Goal: Information Seeking & Learning: Learn about a topic

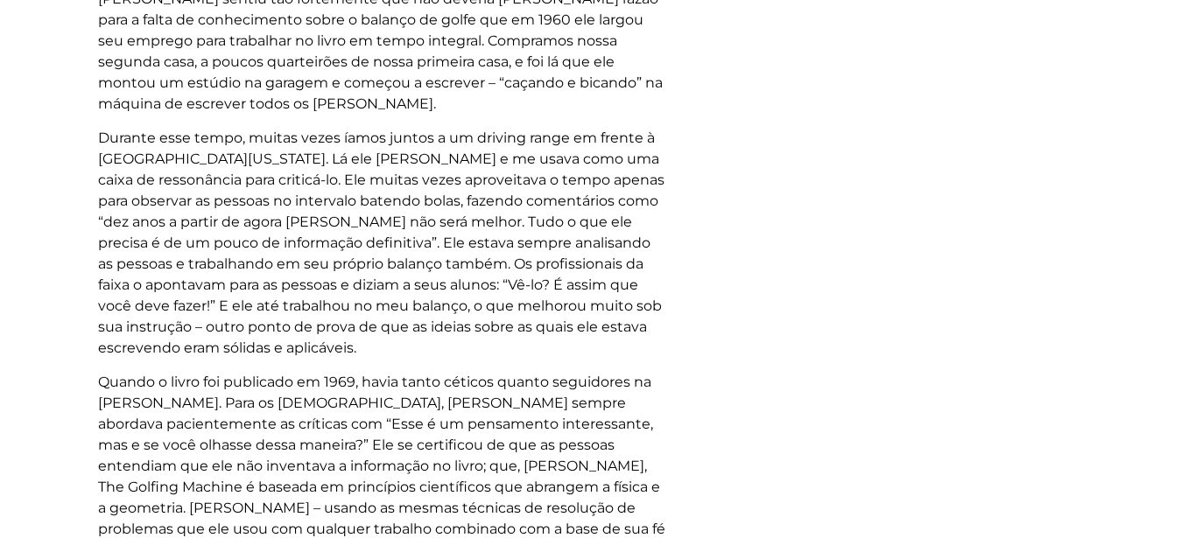
scroll to position [2098, 0]
drag, startPoint x: 1192, startPoint y: 530, endPoint x: 1118, endPoint y: 239, distance: 300.0
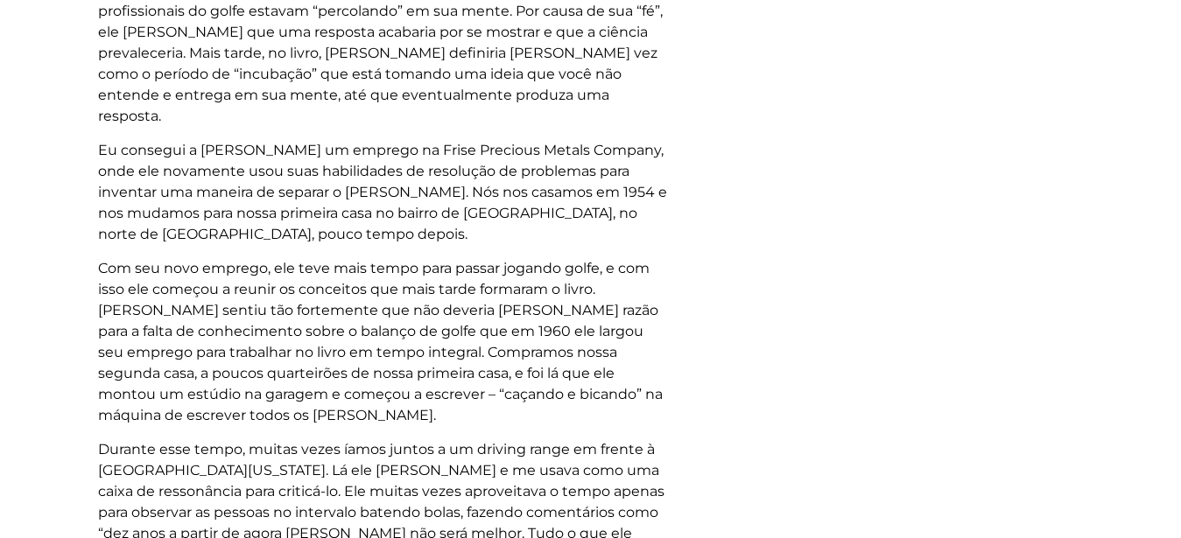
drag, startPoint x: 1187, startPoint y: 8, endPoint x: 1191, endPoint y: 44, distance: 36.2
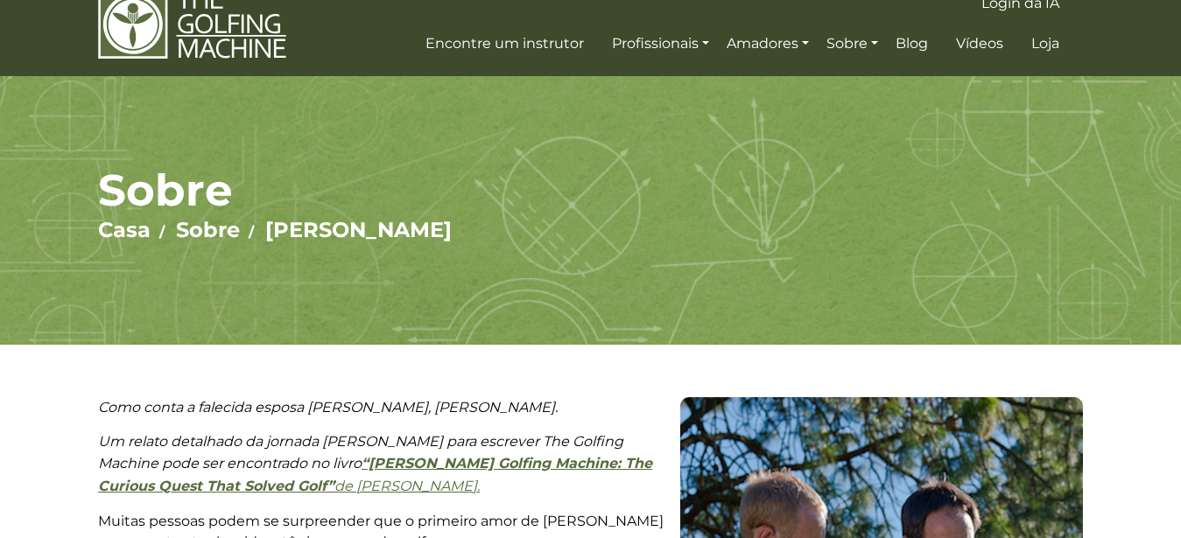
scroll to position [0, 0]
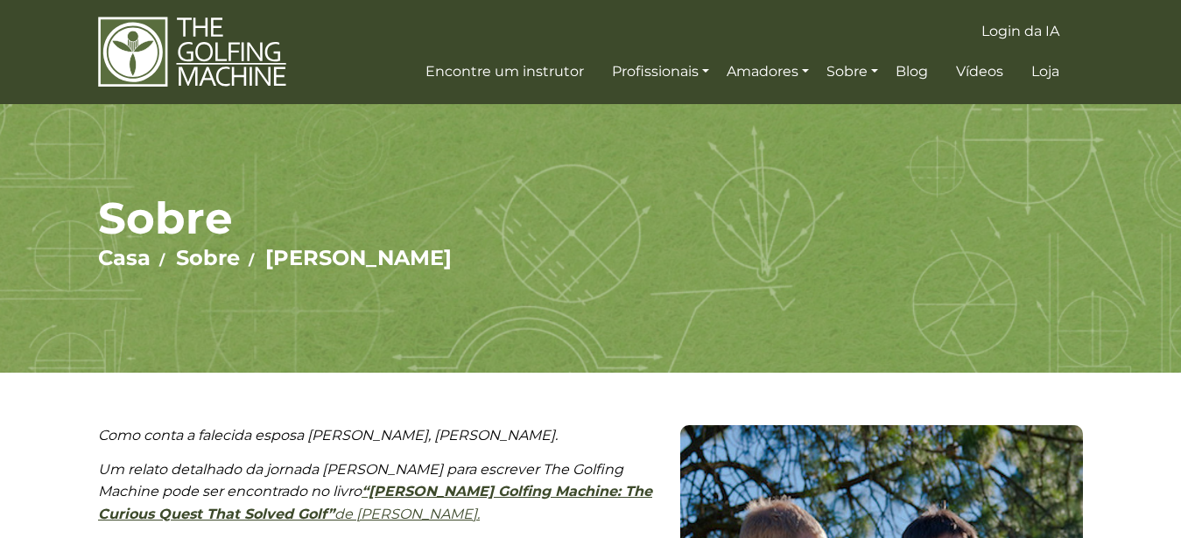
click at [429, 484] on strong "“Homer Kelley's Golfing Machine: The Curious Quest That Solved Golf”" at bounding box center [375, 502] width 554 height 39
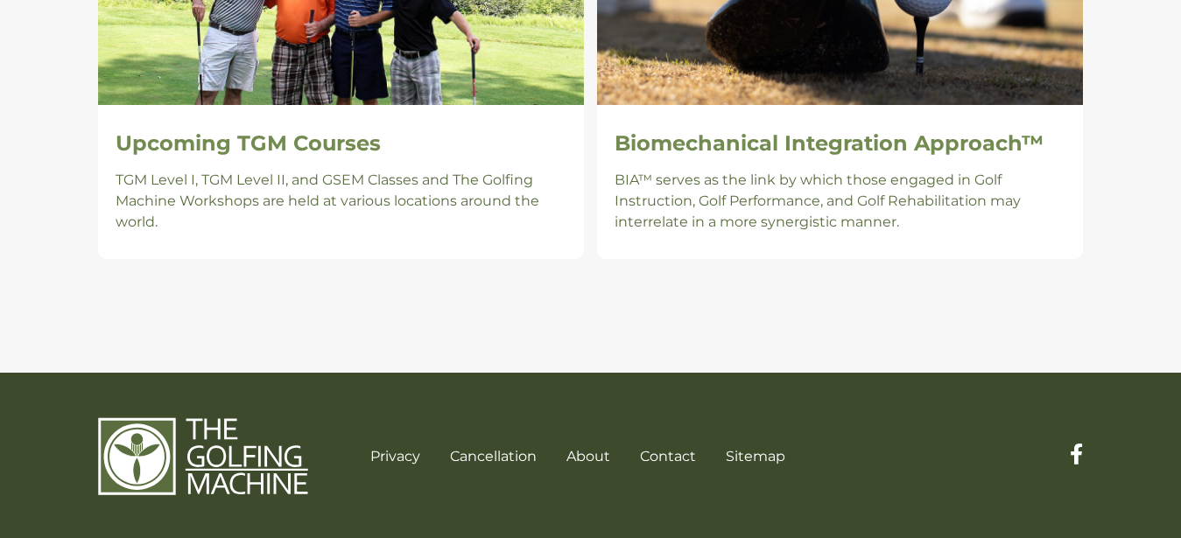
scroll to position [1729, 0]
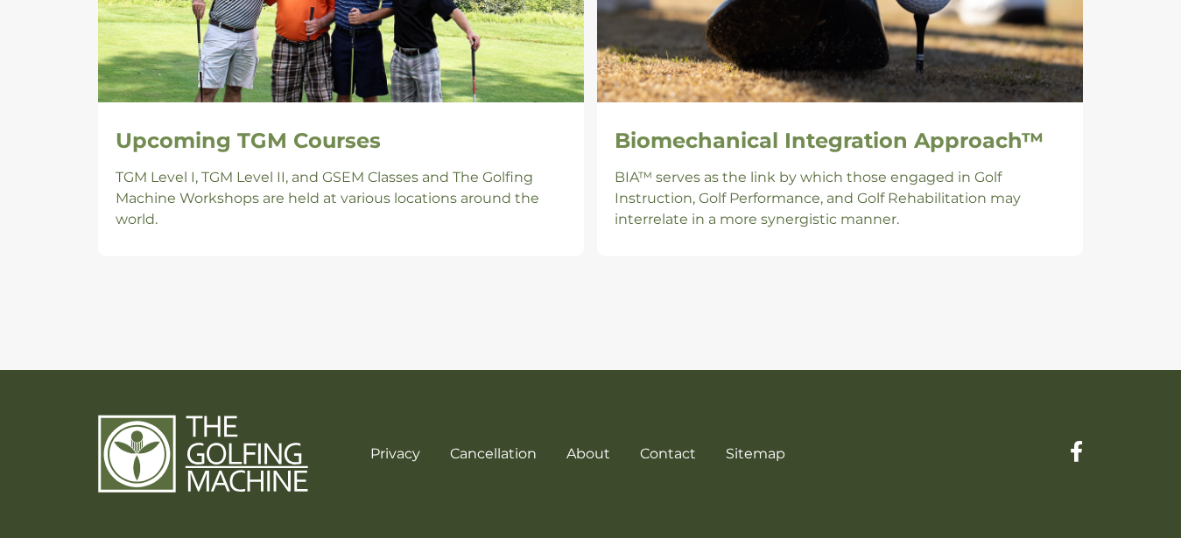
drag, startPoint x: 1189, startPoint y: 533, endPoint x: 1181, endPoint y: 29, distance: 504.3
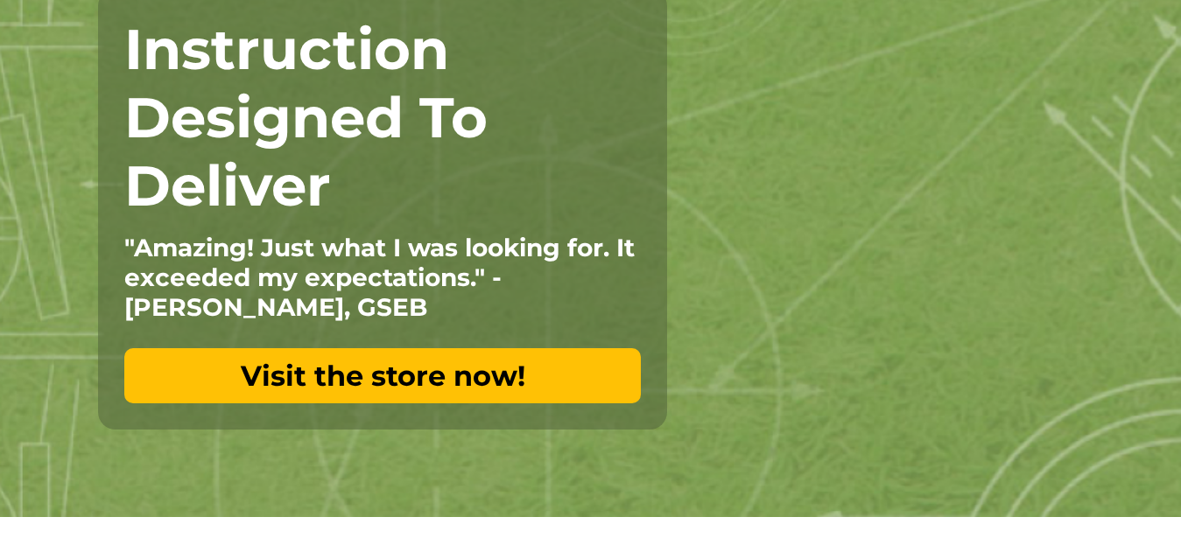
scroll to position [0, 0]
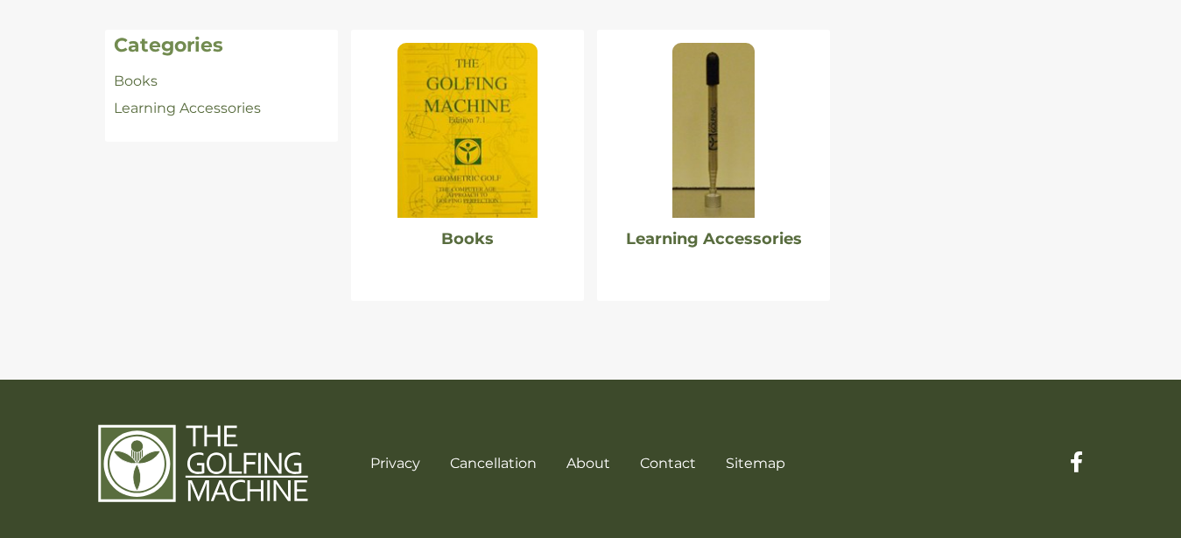
scroll to position [405, 0]
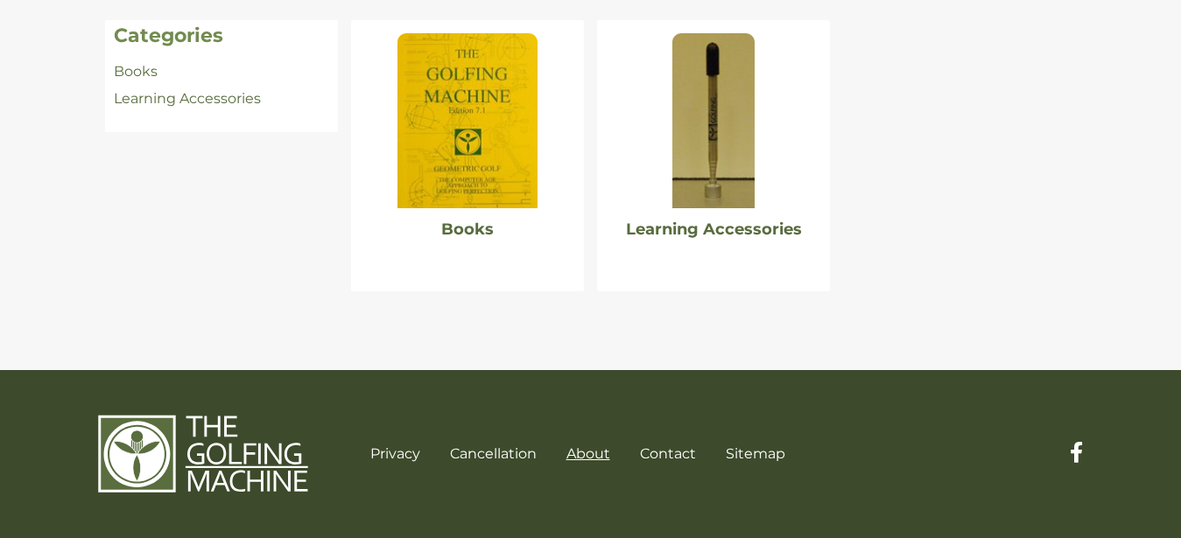
click at [587, 448] on link "About" at bounding box center [588, 454] width 44 height 17
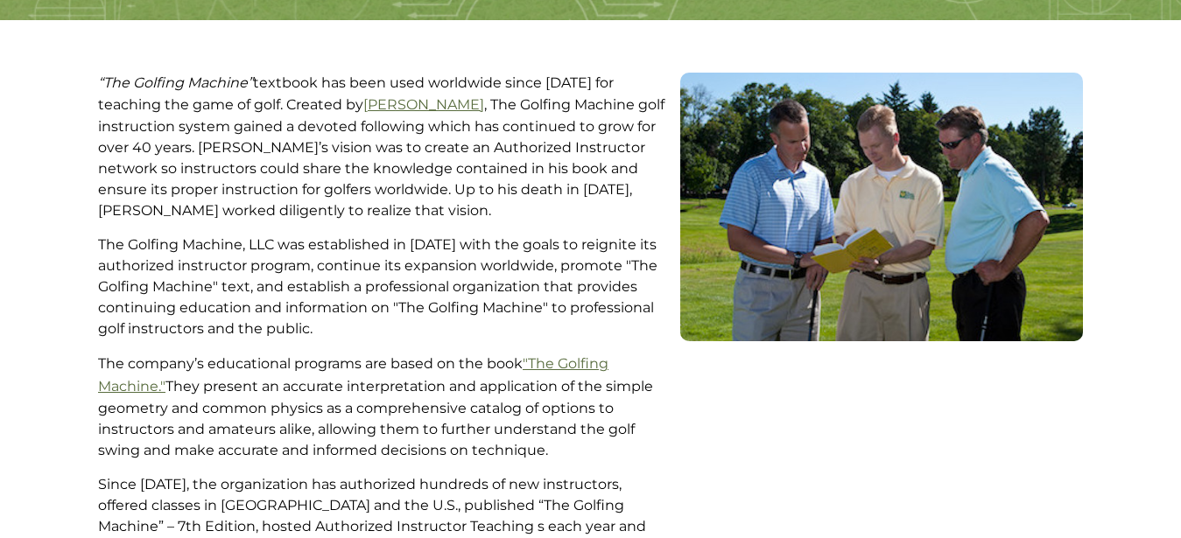
scroll to position [357, 0]
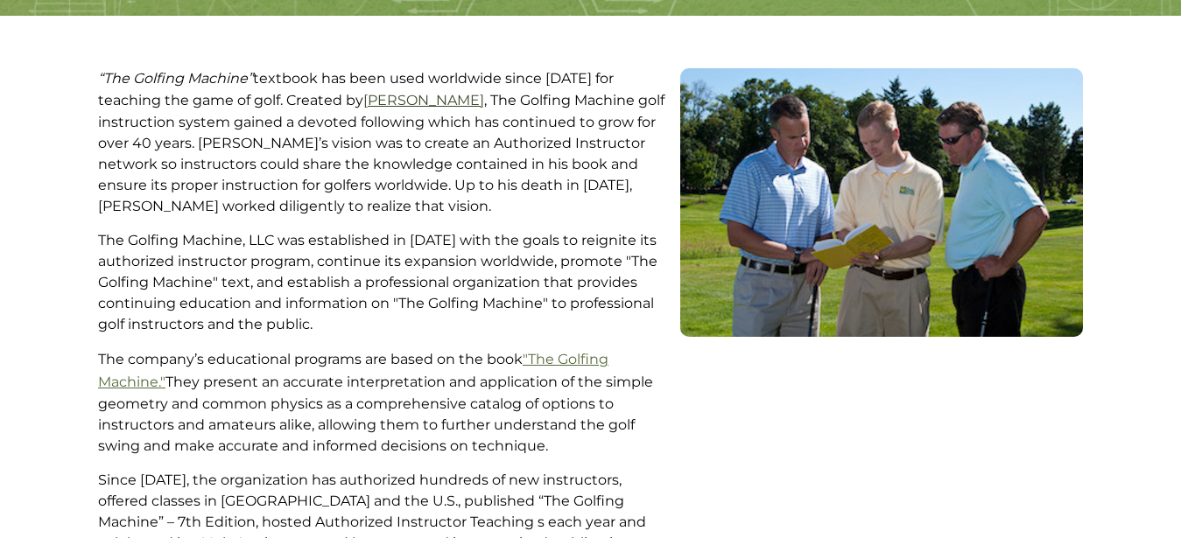
click at [363, 96] on link "[PERSON_NAME]" at bounding box center [423, 100] width 121 height 17
click at [567, 355] on link ""The Golfing Machine."" at bounding box center [353, 370] width 510 height 39
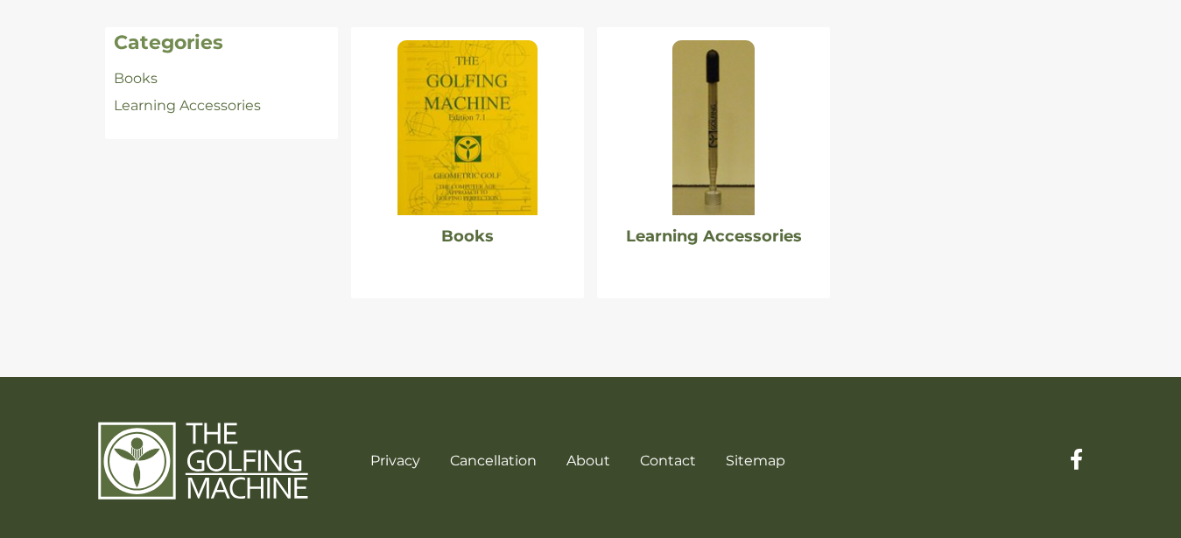
scroll to position [405, 0]
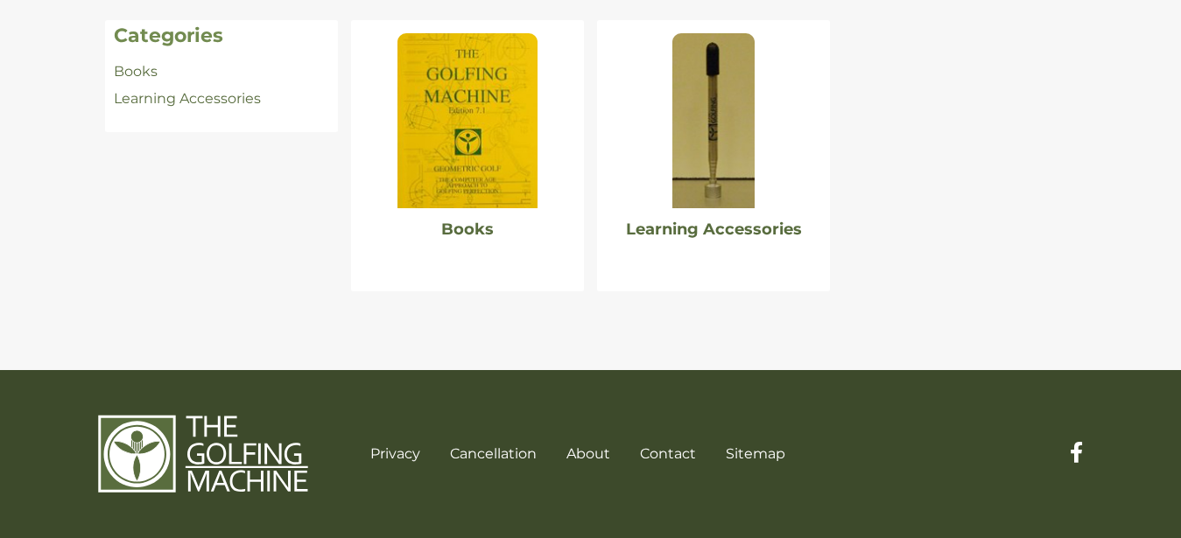
drag, startPoint x: 1190, startPoint y: 527, endPoint x: 750, endPoint y: 214, distance: 539.8
